Goal: Task Accomplishment & Management: Manage account settings

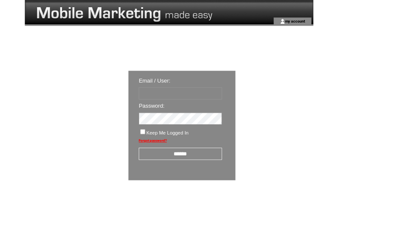
type input "**********"
click at [256, 194] on input "******" at bounding box center [222, 189] width 103 height 15
